Goal: Task Accomplishment & Management: Manage account settings

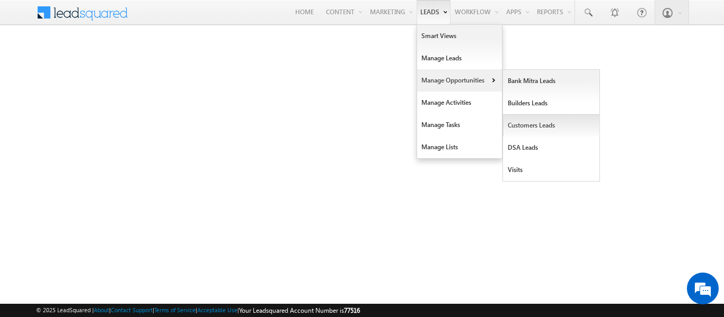
click at [521, 135] on link "Customers Leads" at bounding box center [551, 125] width 97 height 22
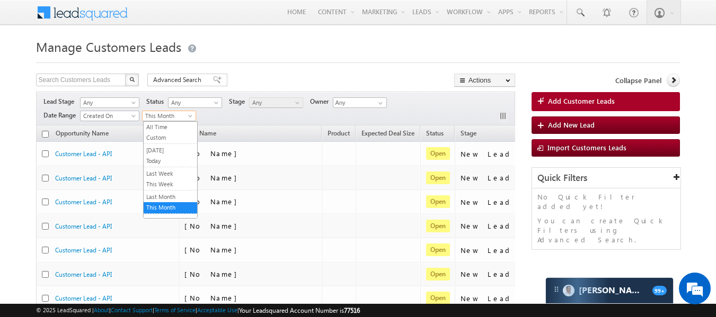
click at [190, 114] on span at bounding box center [191, 118] width 8 height 8
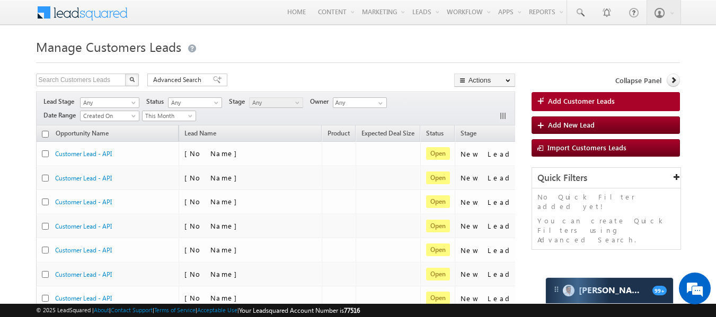
click at [190, 114] on span at bounding box center [191, 118] width 8 height 8
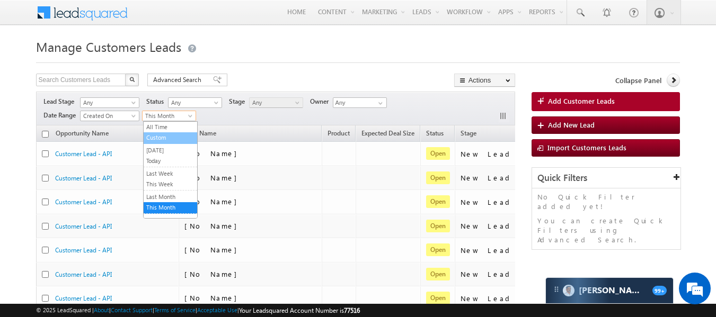
drag, startPoint x: 185, startPoint y: 116, endPoint x: 166, endPoint y: 129, distance: 23.2
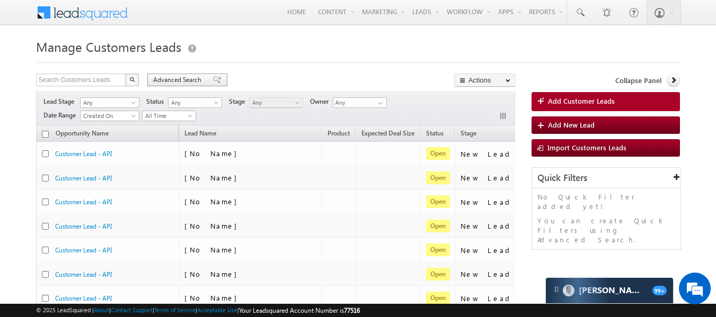
click at [178, 79] on span "Advanced Search" at bounding box center [178, 80] width 51 height 10
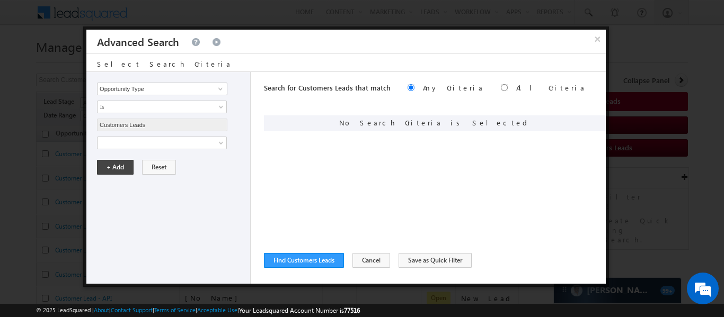
click at [193, 149] on div "Opportunity Type Lead Owner Sales Group Prospect Id Address 1 Address 2 Age Ass…" at bounding box center [168, 178] width 164 height 212
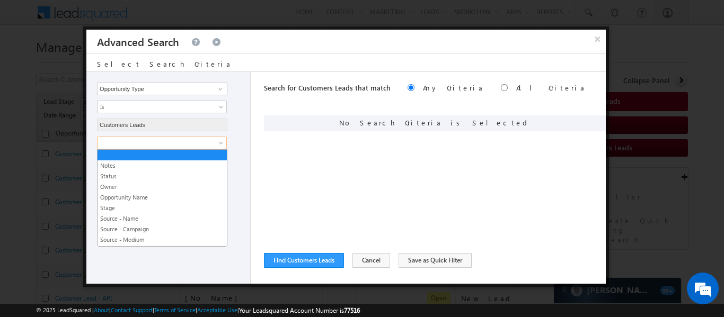
click at [196, 146] on span at bounding box center [154, 143] width 115 height 10
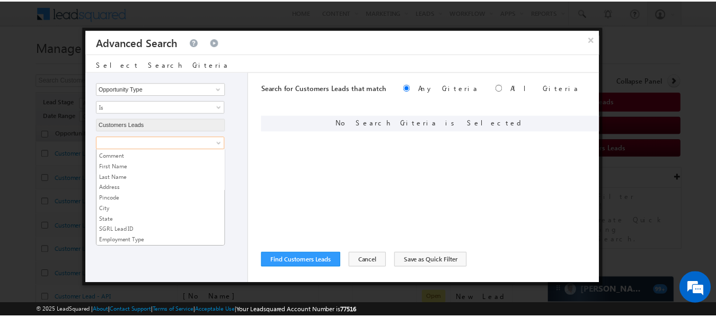
scroll to position [392, 0]
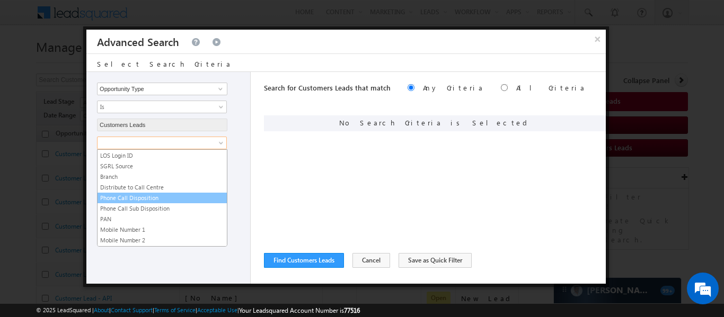
click at [142, 201] on link "Phone Call Disposition" at bounding box center [161, 198] width 129 height 10
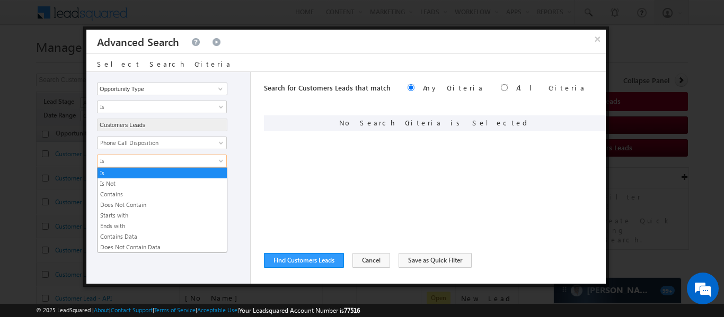
click at [118, 158] on span "Is" at bounding box center [154, 161] width 115 height 10
click at [139, 234] on link "Contains Data" at bounding box center [161, 237] width 129 height 10
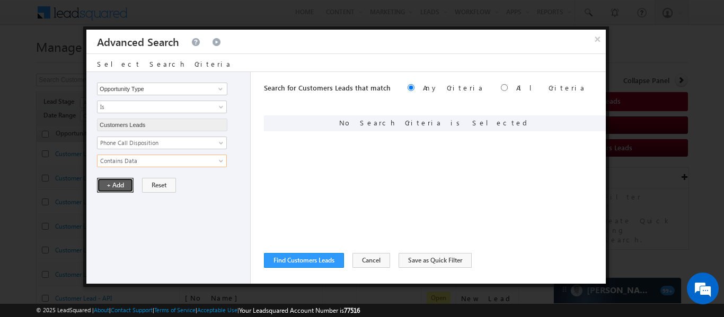
click at [107, 182] on button "+ Add" at bounding box center [115, 185] width 37 height 15
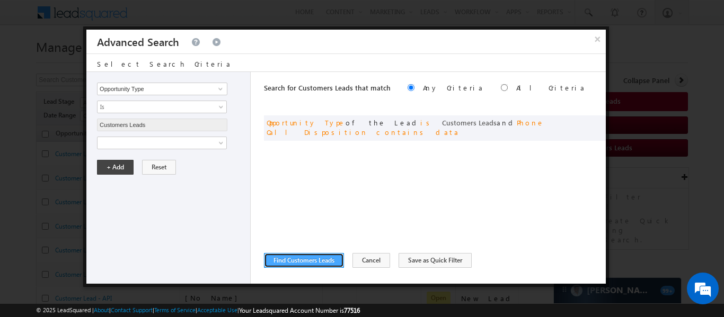
click at [322, 262] on button "Find Customers Leads" at bounding box center [304, 260] width 80 height 15
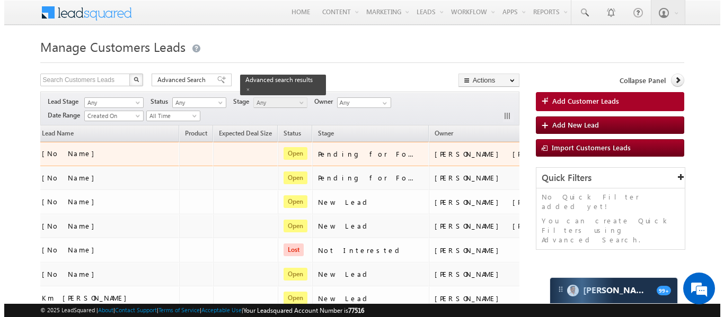
scroll to position [0, 176]
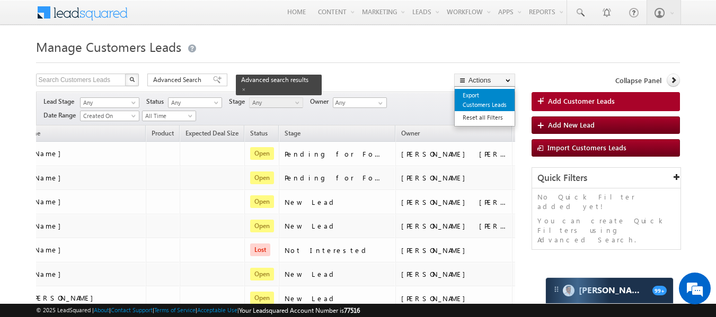
click at [489, 96] on link "Export Customers Leads" at bounding box center [485, 100] width 60 height 22
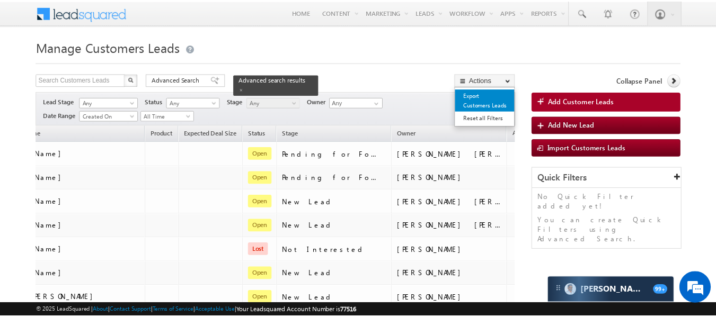
scroll to position [0, 171]
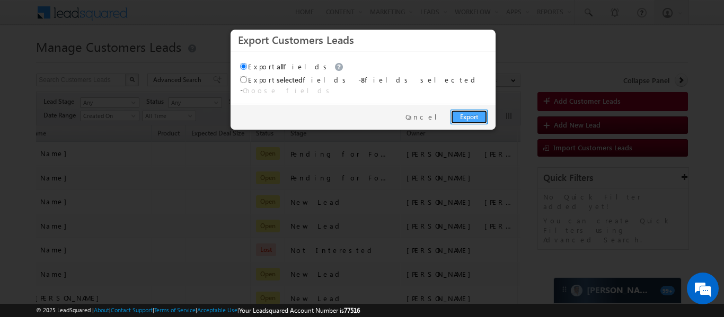
click at [462, 110] on link "Export" at bounding box center [468, 117] width 37 height 15
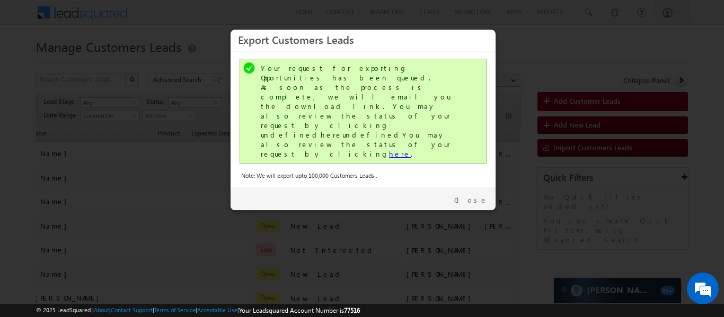
click at [389, 149] on link "here" at bounding box center [400, 153] width 22 height 9
click at [477, 196] on link "Close" at bounding box center [470, 201] width 33 height 10
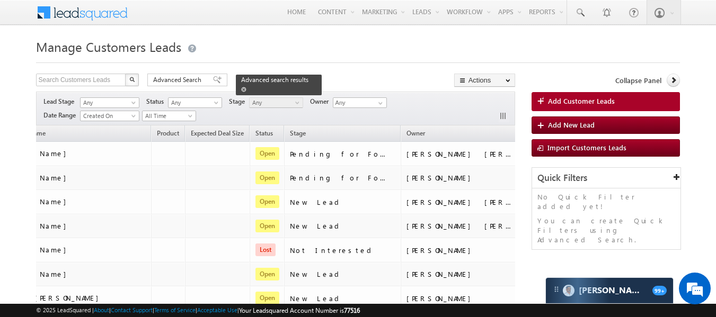
drag, startPoint x: 299, startPoint y: 87, endPoint x: 298, endPoint y: 82, distance: 5.3
click at [298, 82] on div "Search Customers Leads X 30073 results found Advanced Search Advanced search re…" at bounding box center [275, 81] width 479 height 15
click at [246, 87] on span at bounding box center [243, 89] width 5 height 5
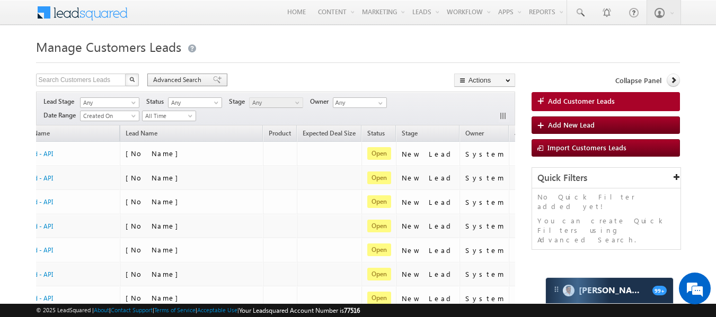
click at [165, 79] on span "Advanced Search" at bounding box center [178, 80] width 51 height 10
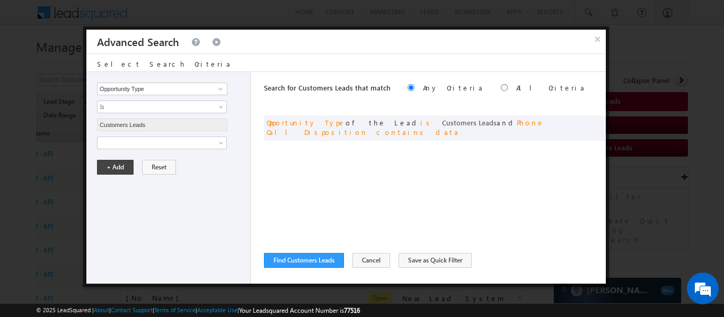
scroll to position [0, 54]
click at [594, 125] on span at bounding box center [593, 121] width 7 height 7
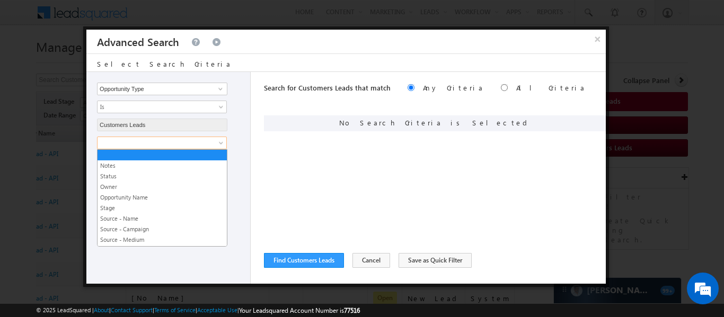
click at [207, 141] on span at bounding box center [154, 143] width 115 height 10
click at [163, 191] on link "Owner" at bounding box center [161, 187] width 129 height 10
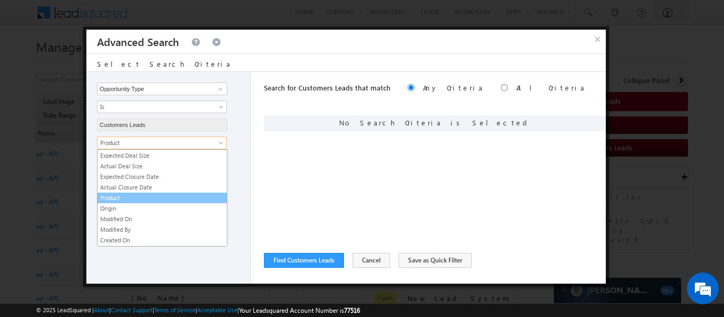
click at [214, 141] on link "Product" at bounding box center [162, 143] width 130 height 13
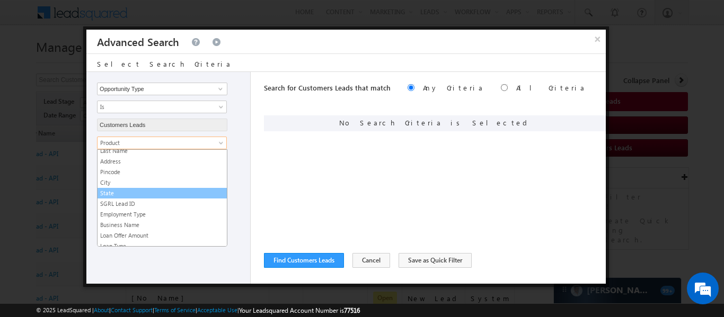
scroll to position [0, 0]
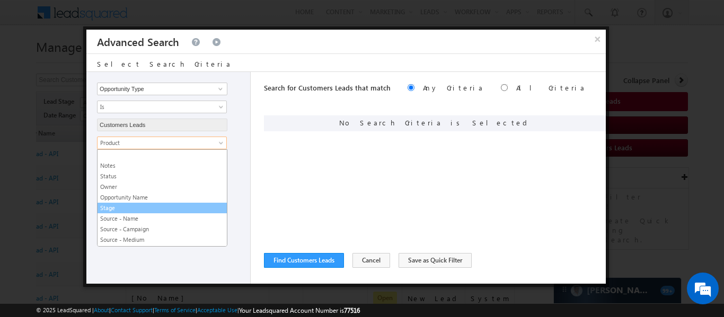
click at [131, 209] on link "Stage" at bounding box center [161, 208] width 129 height 10
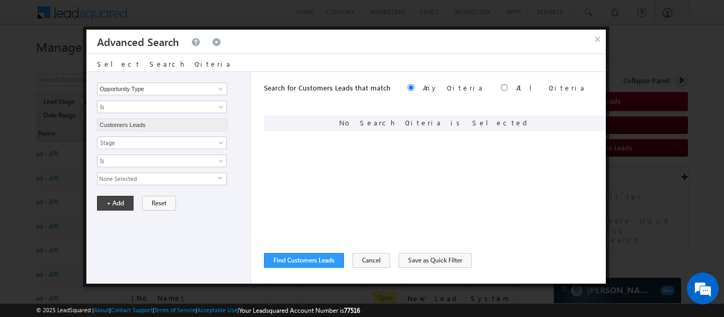
click at [175, 176] on span "None Selected" at bounding box center [157, 179] width 120 height 12
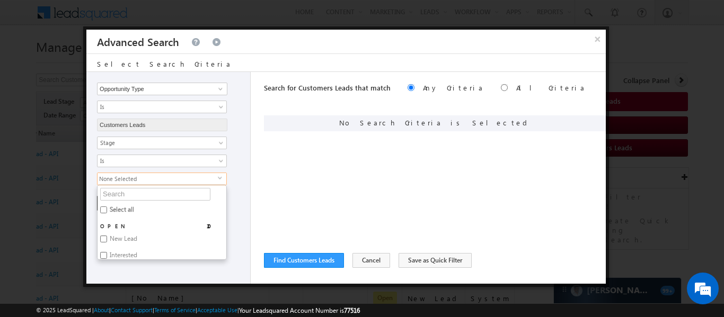
click at [103, 213] on input "Select all" at bounding box center [103, 210] width 7 height 7
checkbox input "true"
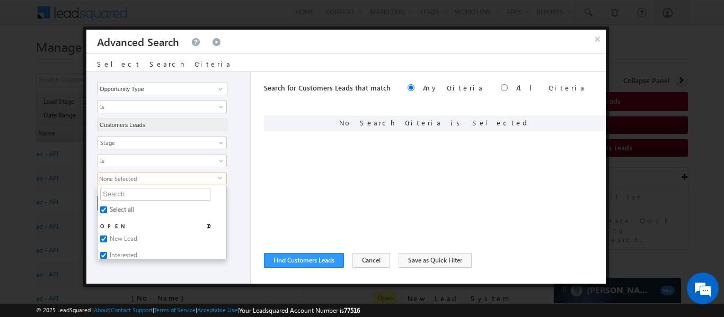
checkbox input "true"
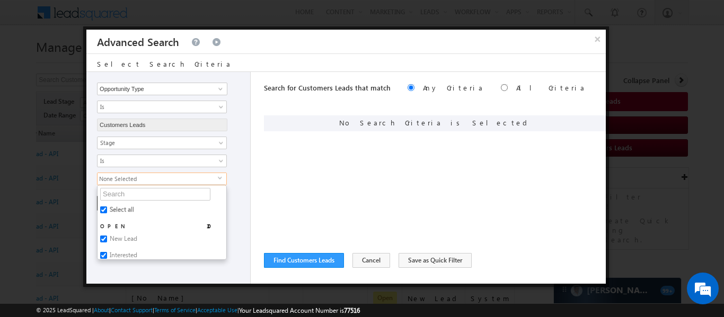
checkbox input "true"
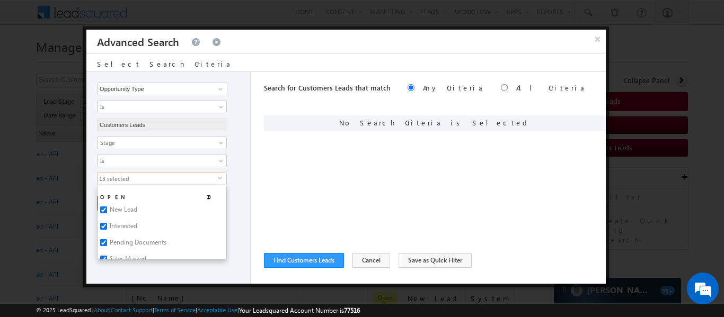
scroll to position [32, 0]
click at [107, 207] on input "New Lead" at bounding box center [103, 207] width 7 height 7
checkbox input "false"
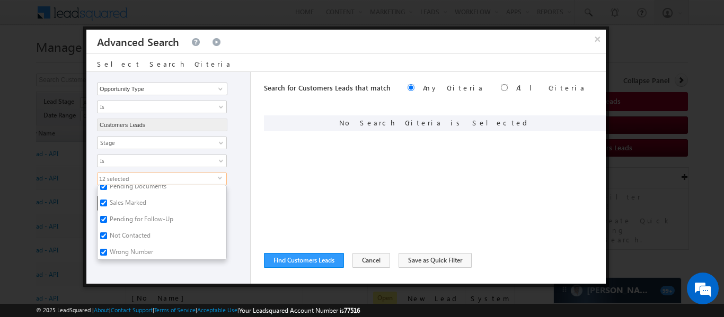
click at [101, 203] on input "Sales Marked" at bounding box center [103, 203] width 7 height 7
checkbox input "false"
drag, startPoint x: 123, startPoint y: 215, endPoint x: 185, endPoint y: 220, distance: 62.2
click at [185, 220] on li "Sale Marked" at bounding box center [161, 213] width 129 height 16
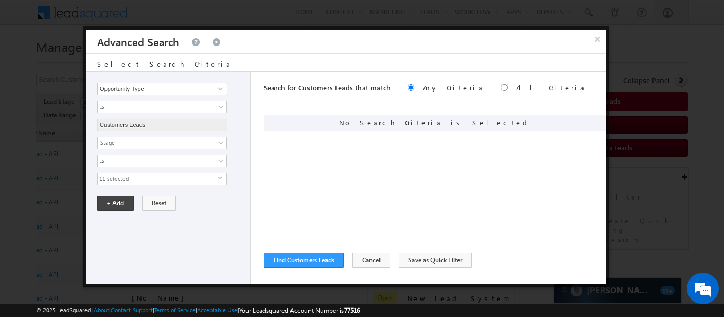
click at [220, 176] on span "select" at bounding box center [222, 178] width 8 height 5
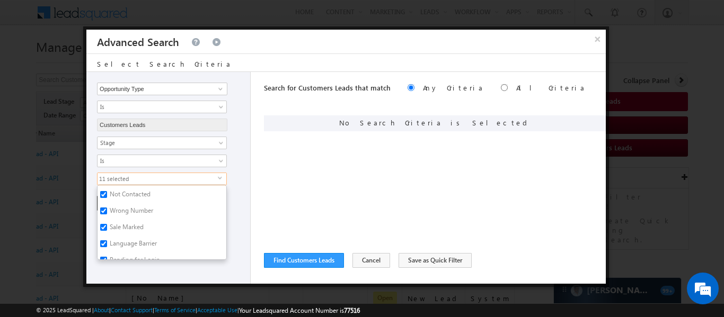
click at [102, 227] on input "Sale Marked" at bounding box center [103, 227] width 7 height 7
checkbox input "false"
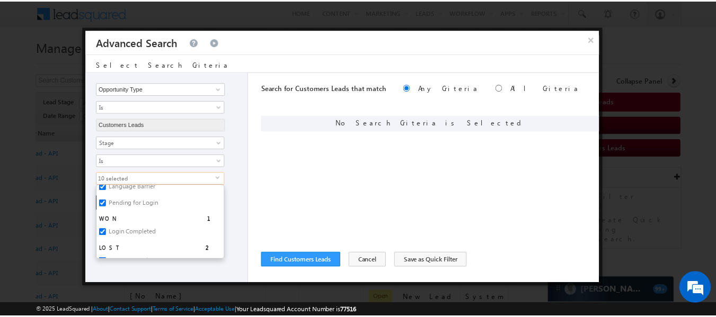
scroll to position [212, 0]
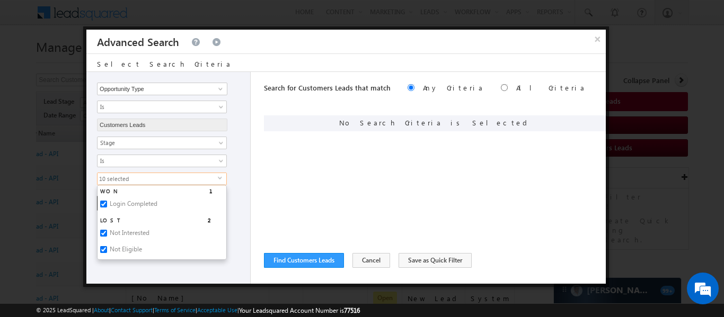
click at [164, 277] on div "Opportunity Type Lead Owner Sales Group Prospect Id Address 1 Address 2 Age Ass…" at bounding box center [168, 178] width 164 height 212
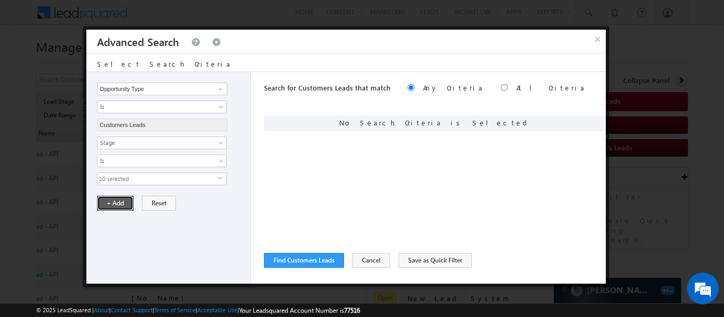
click at [122, 203] on button "+ Add" at bounding box center [115, 203] width 37 height 15
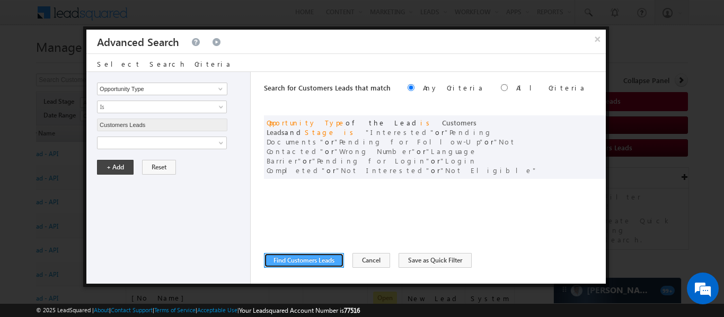
click at [308, 256] on button "Find Customers Leads" at bounding box center [304, 260] width 80 height 15
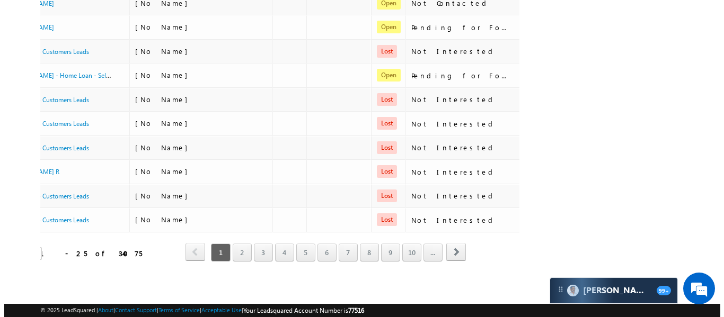
scroll to position [0, 0]
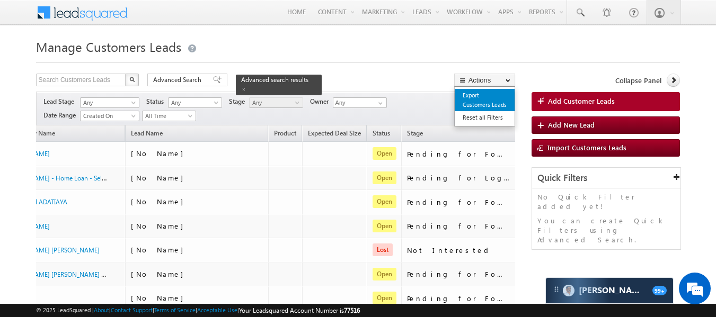
click at [470, 92] on link "Export Customers Leads" at bounding box center [485, 100] width 60 height 22
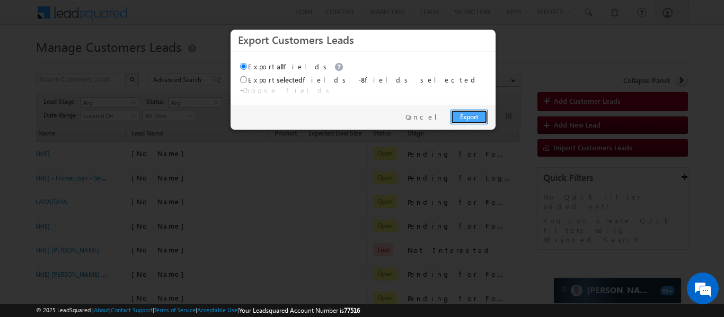
click at [462, 110] on link "Export" at bounding box center [468, 117] width 37 height 15
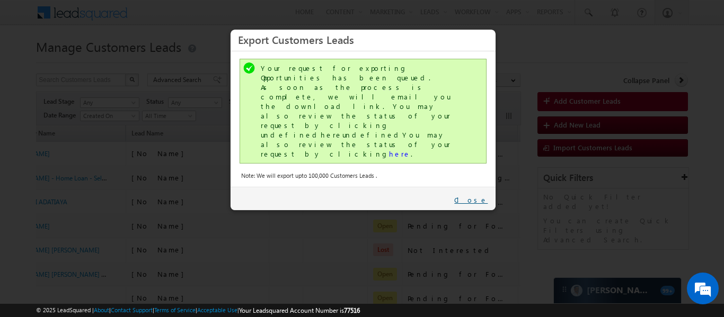
click at [483, 196] on link "Close" at bounding box center [470, 201] width 33 height 10
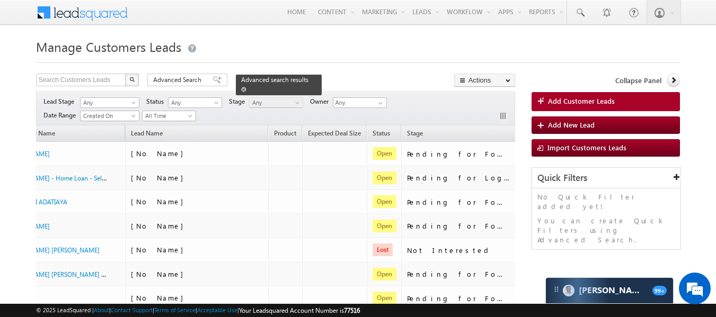
click at [246, 87] on span at bounding box center [243, 89] width 5 height 5
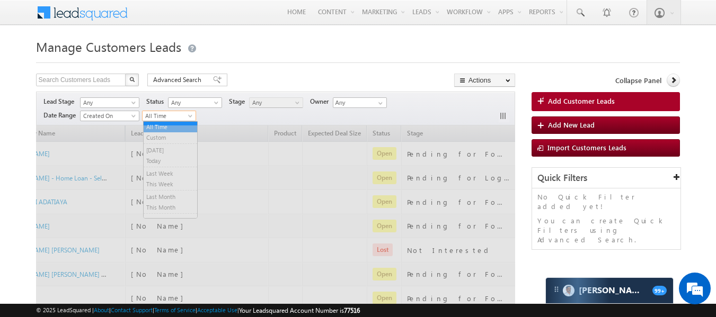
click at [168, 119] on span "All Time" at bounding box center [168, 116] width 50 height 10
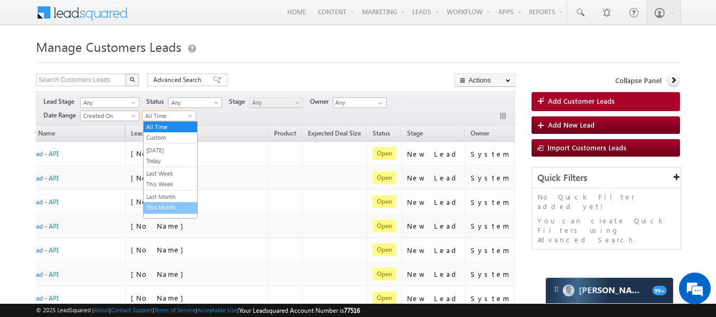
click at [175, 208] on link "This Month" at bounding box center [171, 208] width 54 height 10
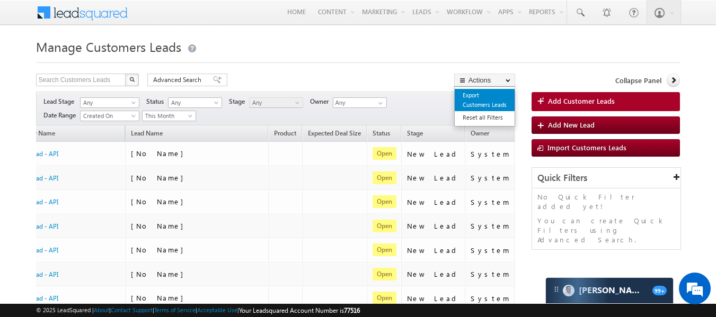
click at [471, 105] on link "Export Customers Leads" at bounding box center [485, 100] width 60 height 22
click at [477, 98] on link "Export Customers Leads" at bounding box center [485, 100] width 60 height 22
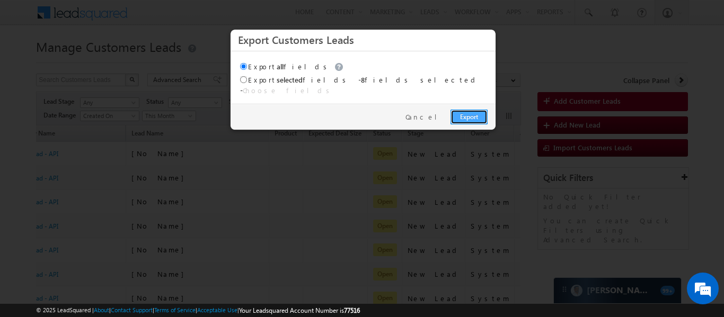
click at [468, 110] on link "Export" at bounding box center [468, 117] width 37 height 15
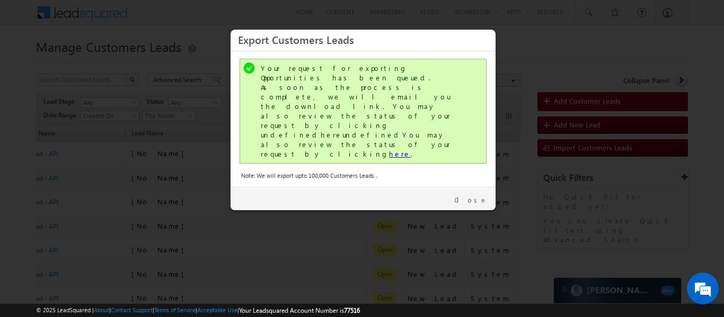
click at [389, 149] on link "here" at bounding box center [400, 153] width 22 height 9
click at [475, 196] on link "Close" at bounding box center [470, 201] width 33 height 10
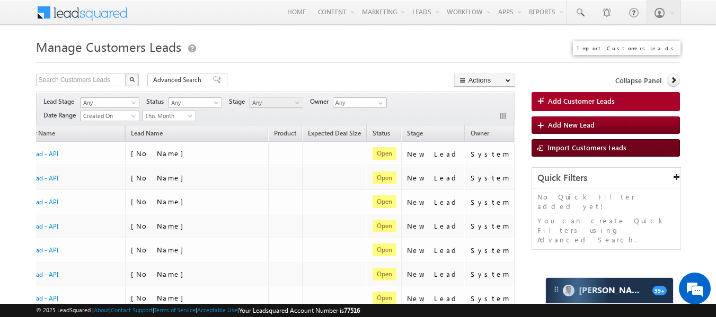
click at [572, 150] on span "Import Customers Leads" at bounding box center [586, 147] width 79 height 9
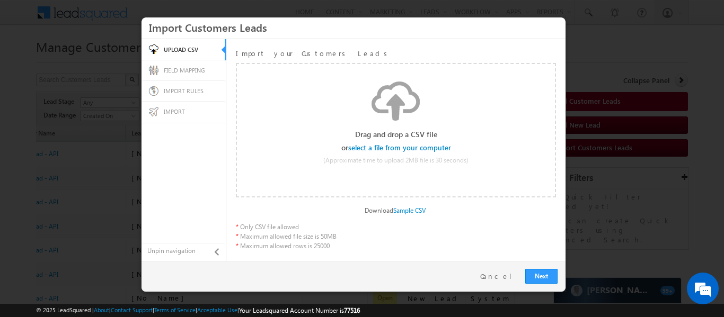
click at [400, 147] on input "file" at bounding box center [400, 147] width 101 height 7
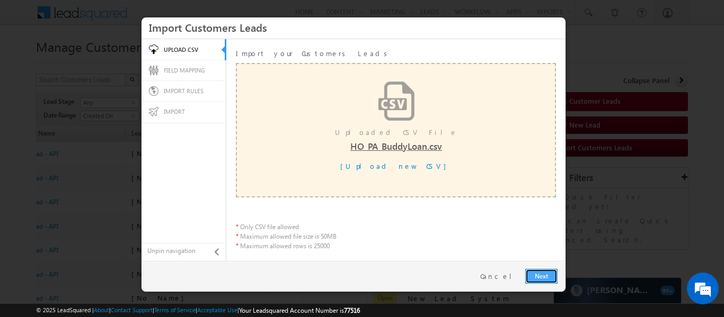
click at [543, 274] on link "Next" at bounding box center [541, 276] width 32 height 15
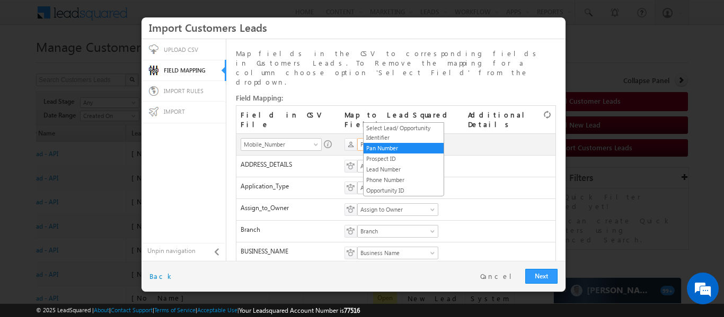
click at [385, 140] on span "Pan Number" at bounding box center [394, 145] width 73 height 10
click at [403, 179] on link "Phone Number" at bounding box center [403, 180] width 80 height 10
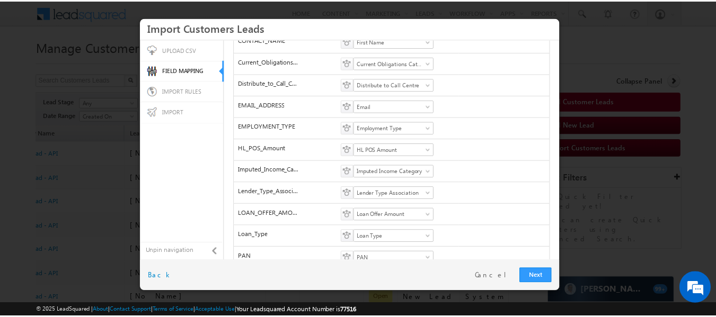
scroll to position [459, 0]
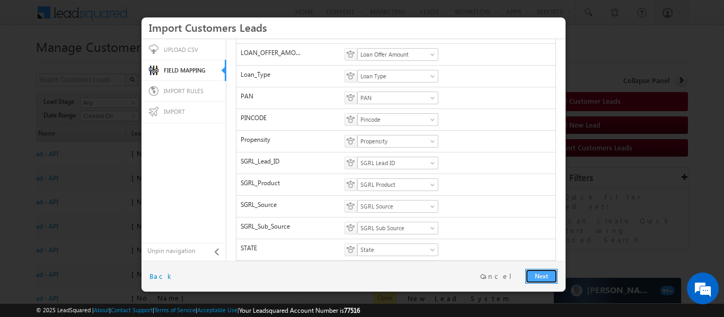
click at [537, 273] on link "Next" at bounding box center [541, 276] width 32 height 15
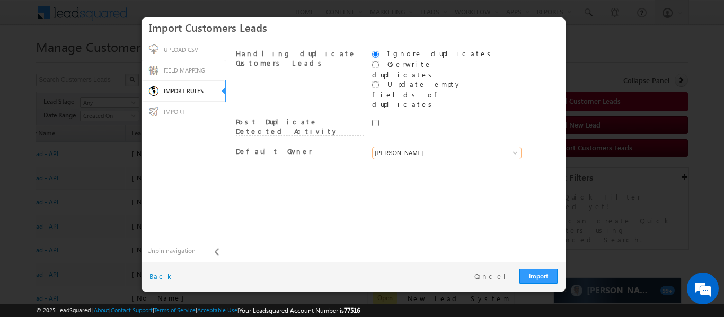
click at [409, 147] on input "[PERSON_NAME]" at bounding box center [446, 153] width 149 height 13
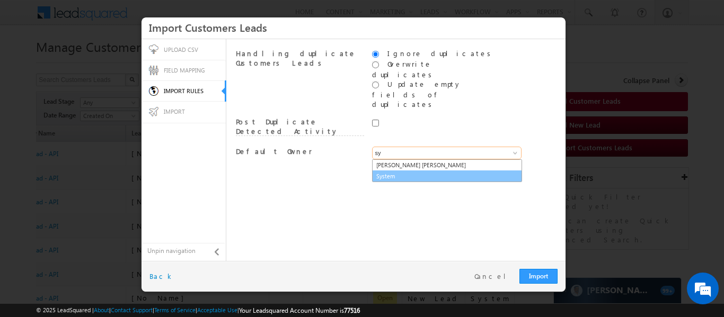
click at [385, 171] on link "System" at bounding box center [447, 177] width 150 height 12
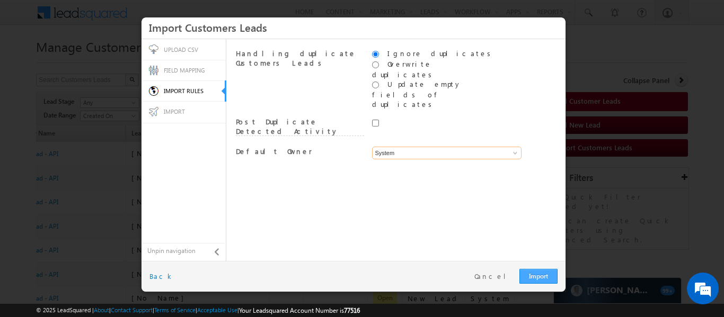
type input "System"
click at [538, 278] on link "Import" at bounding box center [538, 276] width 38 height 15
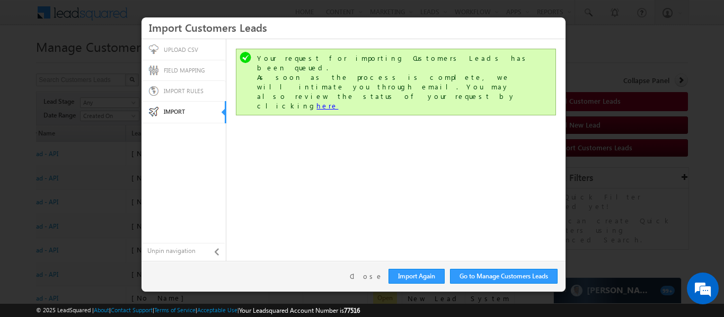
click at [338, 101] on link "here" at bounding box center [327, 105] width 22 height 9
click at [378, 279] on link "Close" at bounding box center [366, 277] width 33 height 10
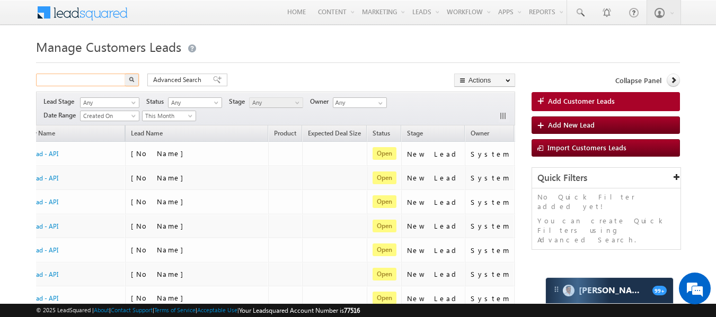
click at [114, 78] on input "text" at bounding box center [81, 80] width 91 height 13
type input "Search Customers Leads"
click at [105, 76] on input "text" at bounding box center [81, 80] width 91 height 13
type input "7869495443"
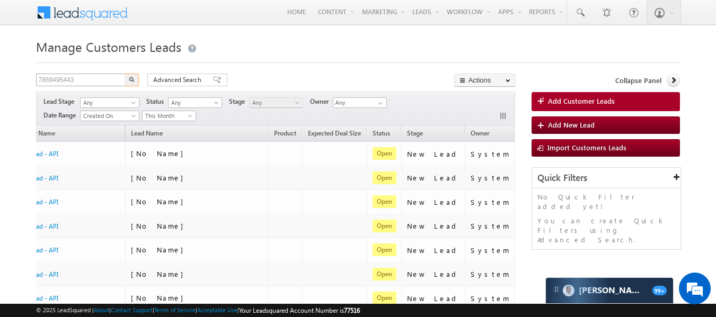
click at [125, 74] on button "button" at bounding box center [132, 80] width 14 height 13
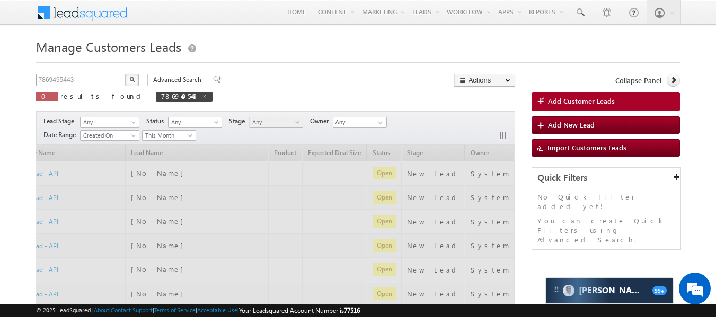
scroll to position [0, 0]
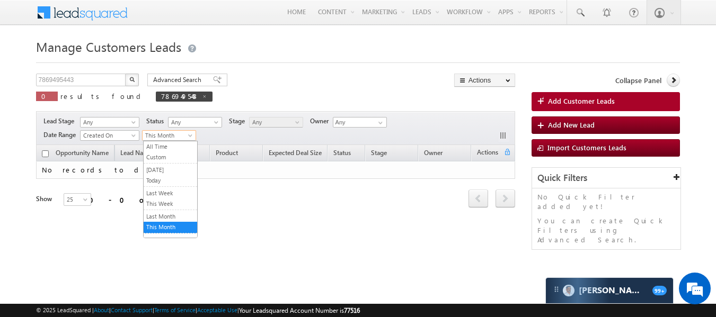
click at [191, 138] on span at bounding box center [191, 138] width 8 height 8
click at [174, 147] on link "All Time" at bounding box center [171, 147] width 54 height 10
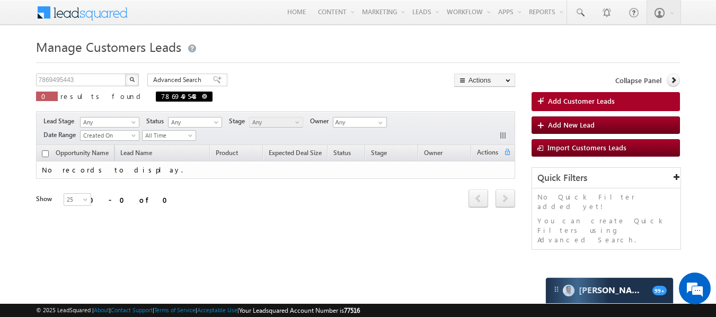
click at [202, 95] on span at bounding box center [204, 96] width 5 height 5
type input "Search Customers Leads"
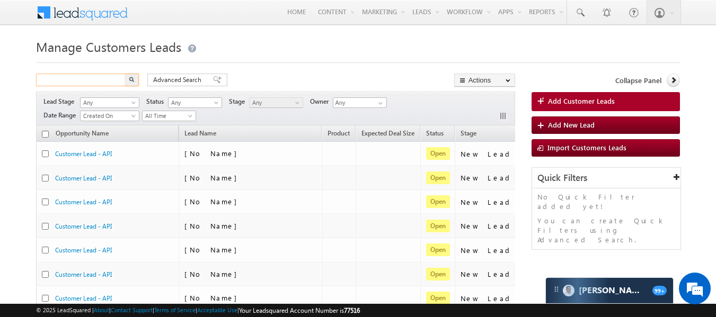
click at [88, 78] on input "text" at bounding box center [81, 80] width 91 height 13
click at [131, 82] on button "button" at bounding box center [132, 80] width 14 height 13
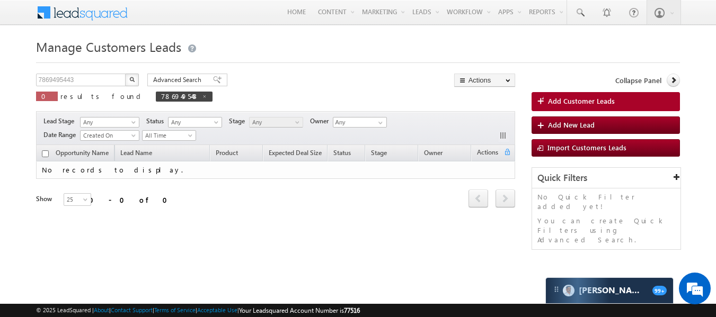
click at [209, 181] on div "Refresh first prev next last 0 - 0 of 0" at bounding box center [275, 194] width 479 height 30
click at [156, 94] on span "7869495443" at bounding box center [184, 97] width 57 height 10
click at [202, 94] on span at bounding box center [204, 96] width 5 height 5
type input "Search Customers Leads"
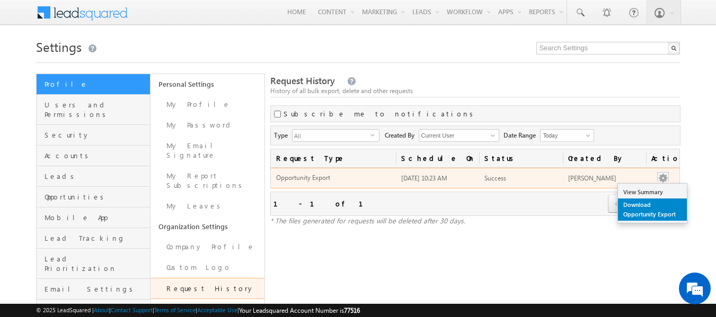
click at [652, 206] on link "Download Opportunity Export" at bounding box center [652, 210] width 69 height 22
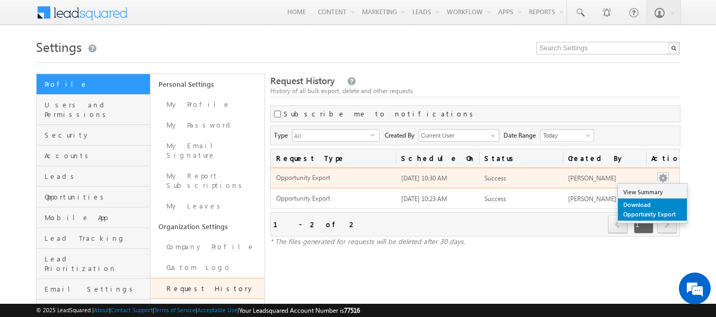
click at [652, 200] on link "Download Opportunity Export" at bounding box center [652, 210] width 69 height 22
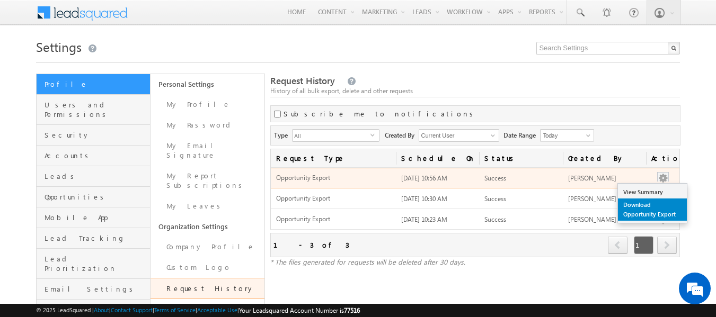
click at [644, 208] on link "Download Opportunity Export" at bounding box center [652, 210] width 69 height 22
